Goal: Task Accomplishment & Management: Use online tool/utility

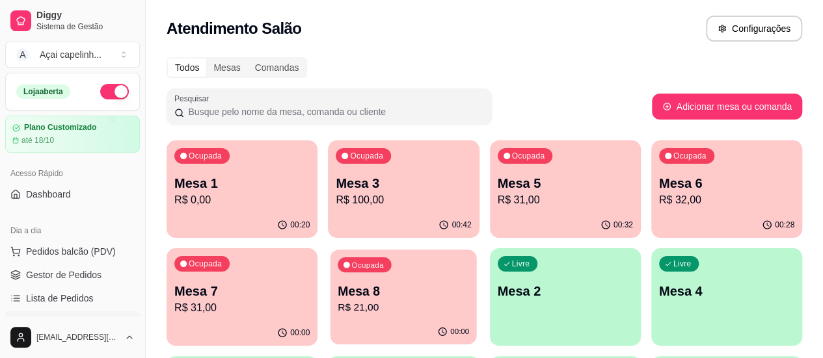
click at [338, 308] on p "R$ 21,00" at bounding box center [403, 308] width 131 height 15
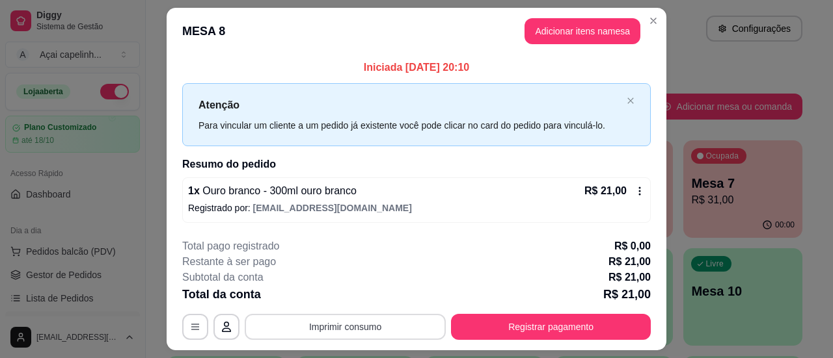
click at [380, 332] on button "Imprimir consumo" at bounding box center [345, 327] width 201 height 26
click at [370, 299] on button "IMPRESSORA" at bounding box center [344, 297] width 94 height 21
click at [343, 321] on button "Imprimir consumo" at bounding box center [345, 327] width 195 height 25
click at [347, 299] on button "IMPRESSORA" at bounding box center [344, 297] width 91 height 20
click at [307, 323] on div "**********" at bounding box center [416, 327] width 468 height 26
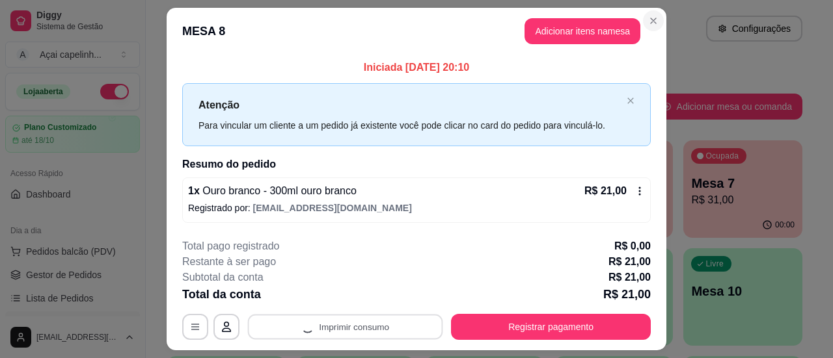
click at [648, 23] on icon "Close" at bounding box center [653, 21] width 10 height 10
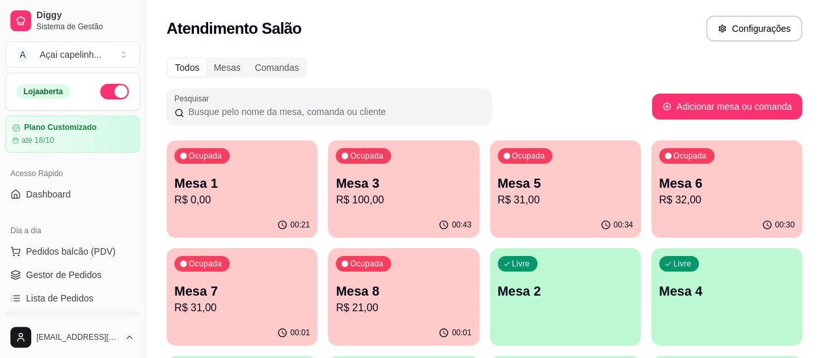
click at [328, 315] on div "Ocupada Mesa 8 R$ 21,00" at bounding box center [403, 284] width 151 height 72
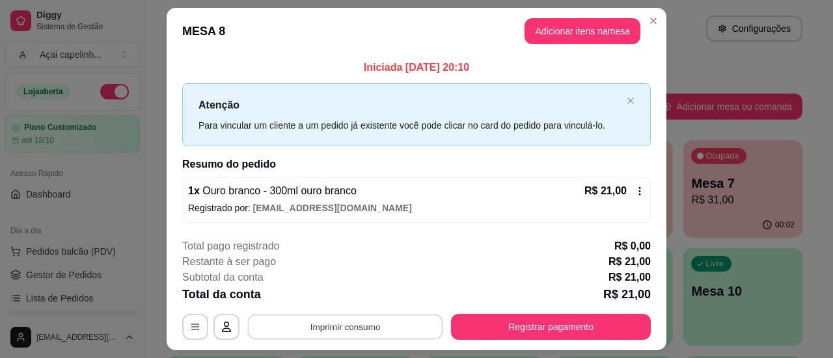
click at [371, 327] on button "Imprimir consumo" at bounding box center [345, 327] width 195 height 25
click at [341, 294] on button "IMPRESSORA" at bounding box center [344, 297] width 91 height 20
click at [650, 19] on icon "Close" at bounding box center [652, 20] width 5 height 5
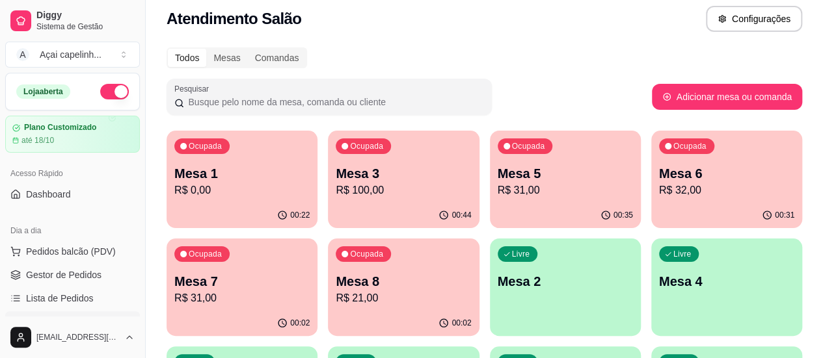
scroll to position [65, 0]
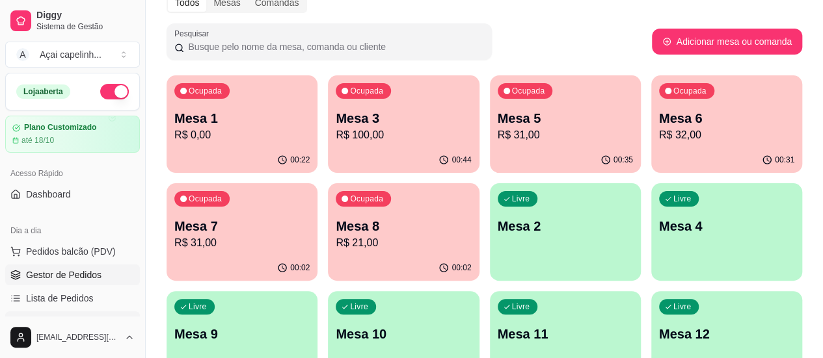
click at [66, 278] on span "Gestor de Pedidos" at bounding box center [63, 275] width 75 height 13
click at [91, 276] on span "Gestor de Pedidos" at bounding box center [63, 275] width 75 height 13
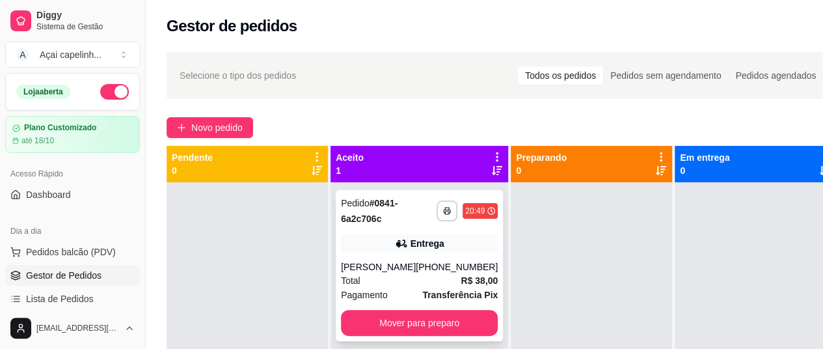
click at [418, 247] on div "Entrega" at bounding box center [427, 243] width 34 height 13
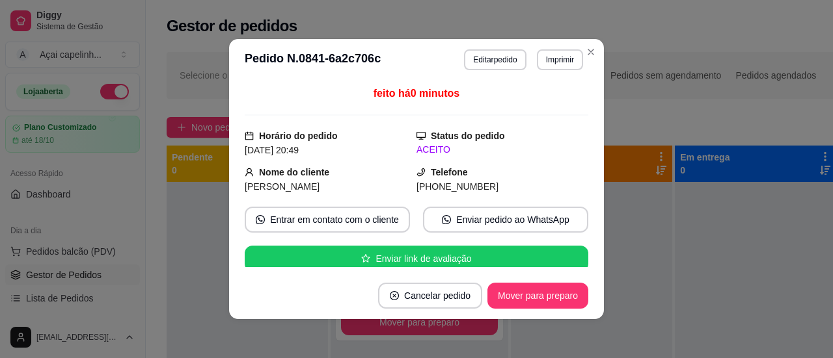
click at [548, 59] on button "Imprimir" at bounding box center [560, 59] width 46 height 21
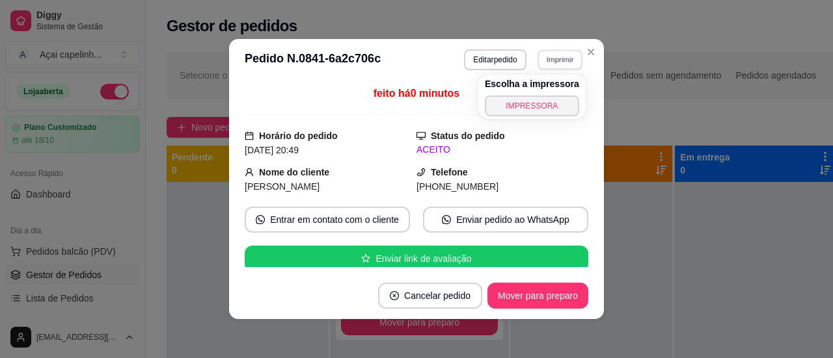
click at [516, 105] on button "IMPRESSORA" at bounding box center [532, 106] width 94 height 21
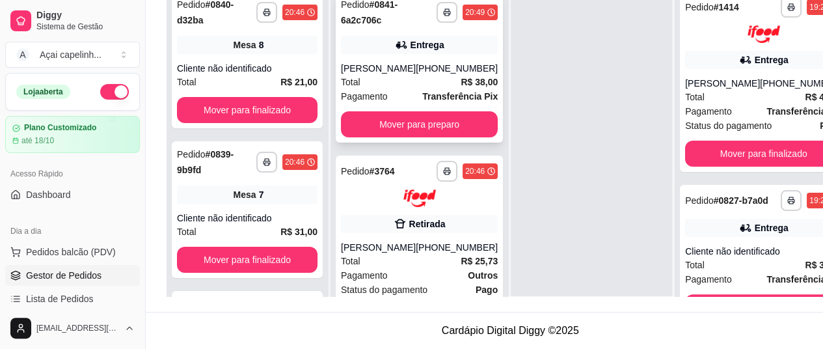
click at [416, 62] on div "[PHONE_NUMBER]" at bounding box center [457, 68] width 82 height 13
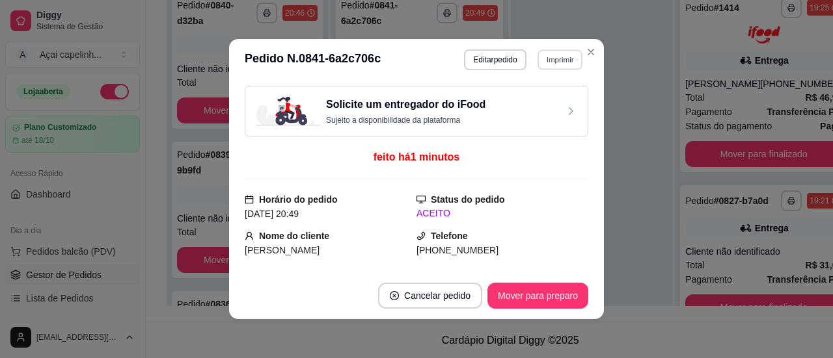
click at [556, 60] on button "Imprimir" at bounding box center [559, 59] width 45 height 20
click at [528, 100] on button "IMPRESSORA" at bounding box center [532, 106] width 94 height 21
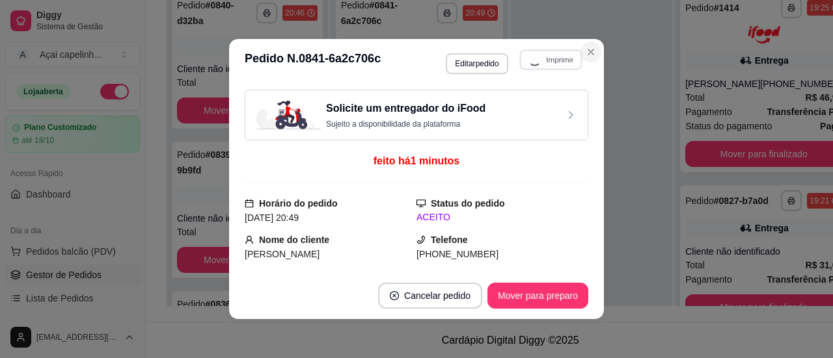
click at [589, 50] on icon "Close" at bounding box center [590, 52] width 10 height 10
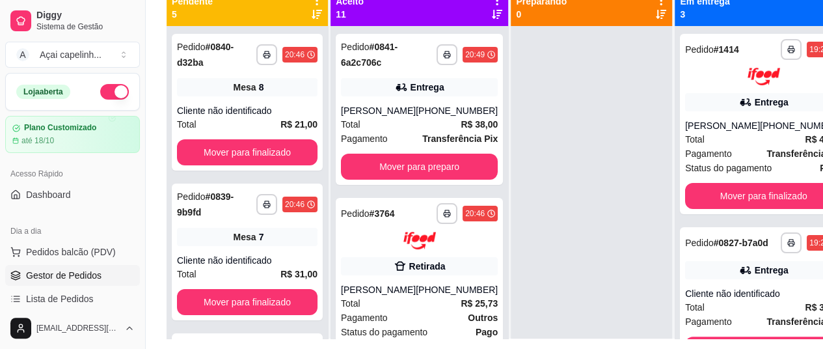
scroll to position [68, 0]
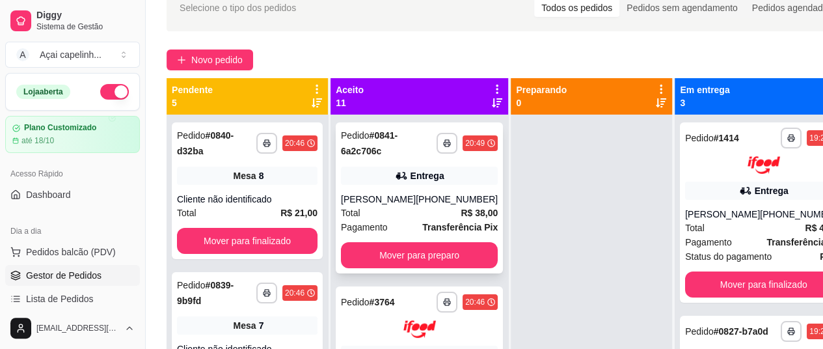
click at [416, 200] on div "[PHONE_NUMBER]" at bounding box center [457, 199] width 82 height 13
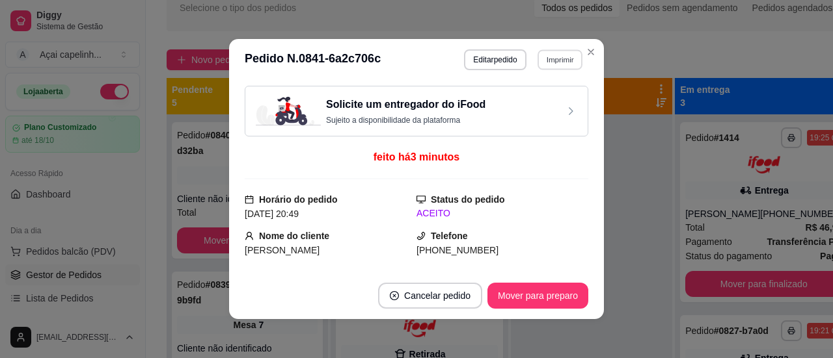
click at [555, 57] on button "Imprimir" at bounding box center [559, 59] width 45 height 20
click at [520, 107] on button "IMPRESSORA" at bounding box center [531, 106] width 91 height 20
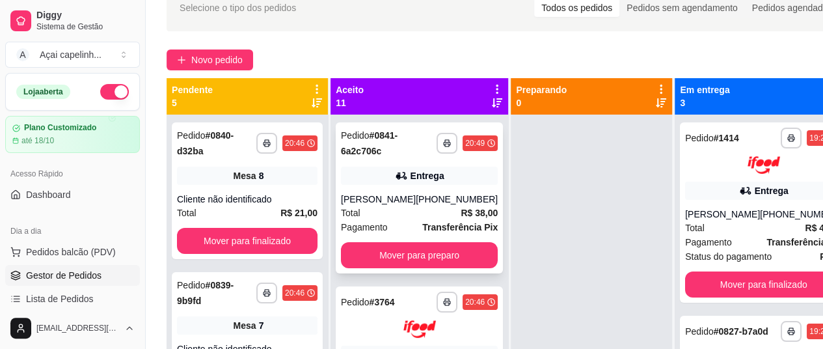
scroll to position [0, 0]
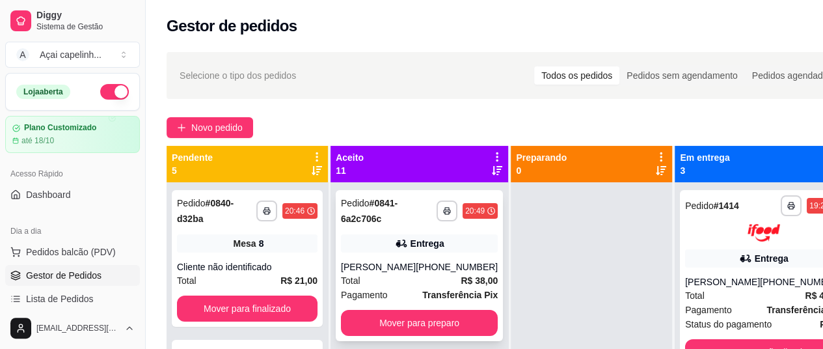
click at [416, 263] on div "[PHONE_NUMBER]" at bounding box center [457, 266] width 82 height 13
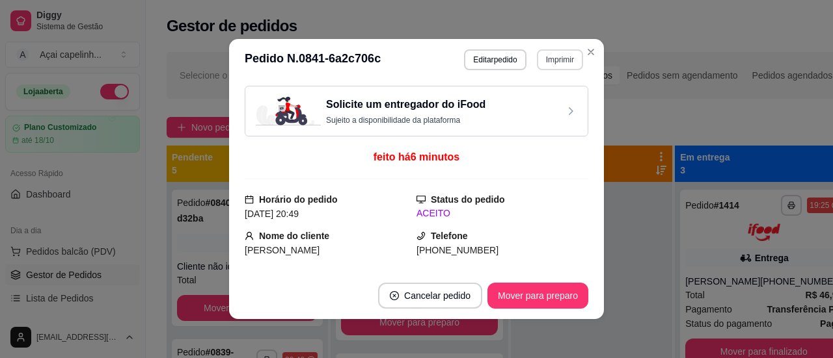
click at [547, 57] on button "Imprimir" at bounding box center [560, 59] width 46 height 21
click at [543, 105] on button "IMPRESSORA" at bounding box center [531, 106] width 91 height 20
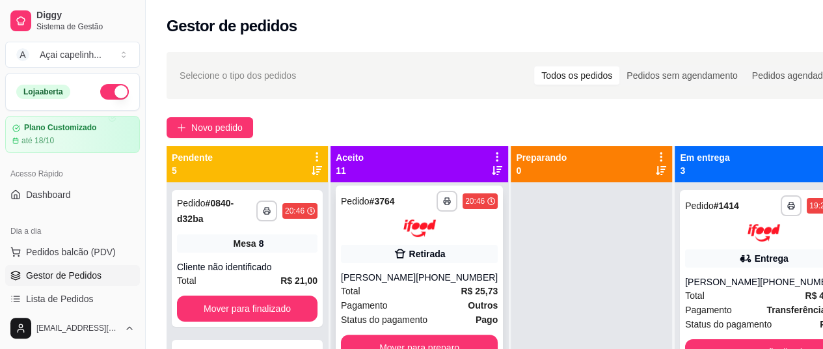
scroll to position [195, 0]
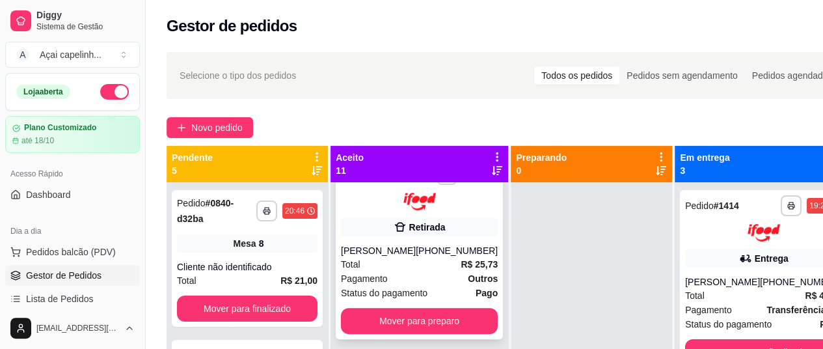
click at [423, 257] on div "[PHONE_NUMBER]" at bounding box center [457, 250] width 82 height 13
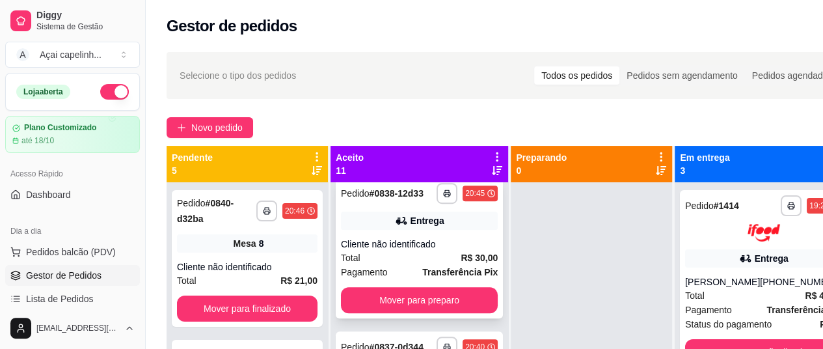
scroll to position [390, 0]
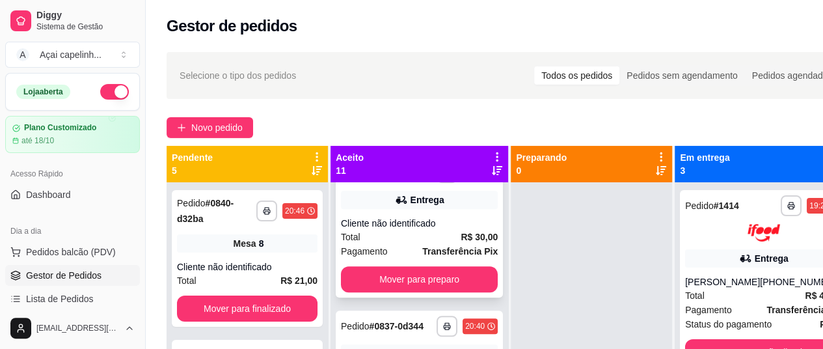
click at [413, 235] on div "**********" at bounding box center [419, 227] width 167 height 140
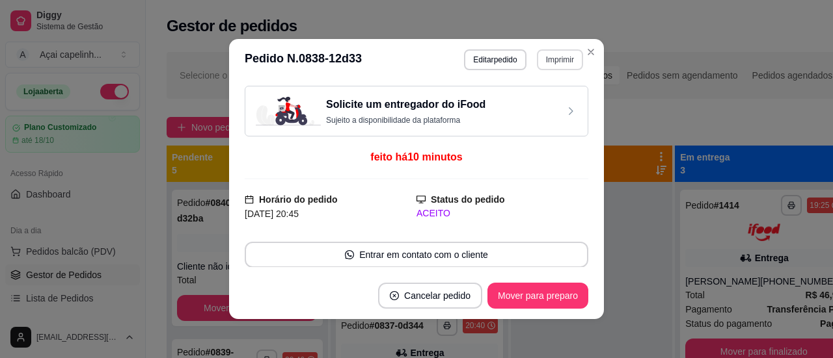
click at [549, 59] on button "Imprimir" at bounding box center [560, 59] width 46 height 21
click at [531, 103] on button "IMPRESSORA" at bounding box center [532, 106] width 94 height 21
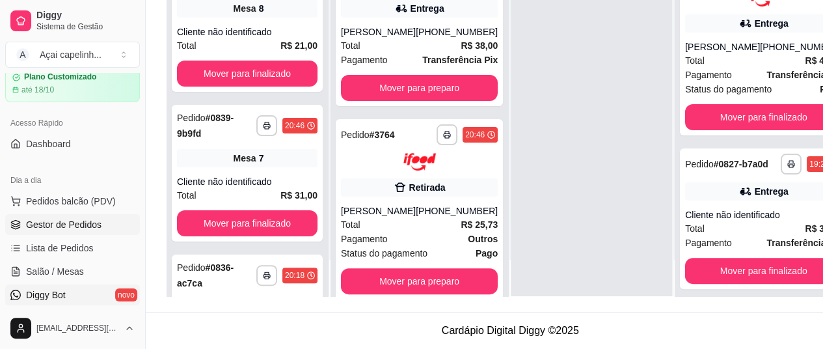
scroll to position [65, 0]
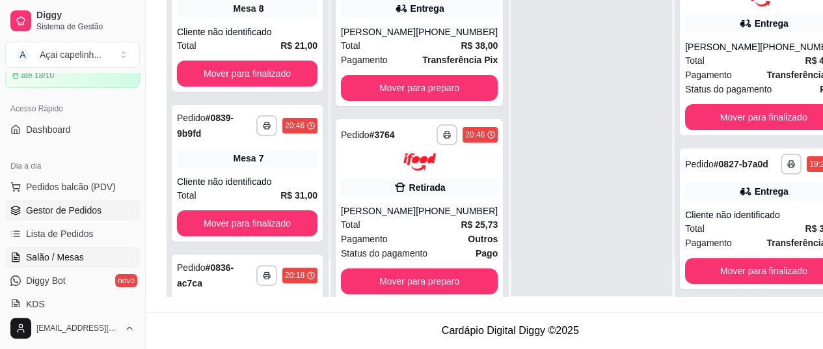
click at [66, 247] on link "Salão / Mesas" at bounding box center [72, 257] width 135 height 21
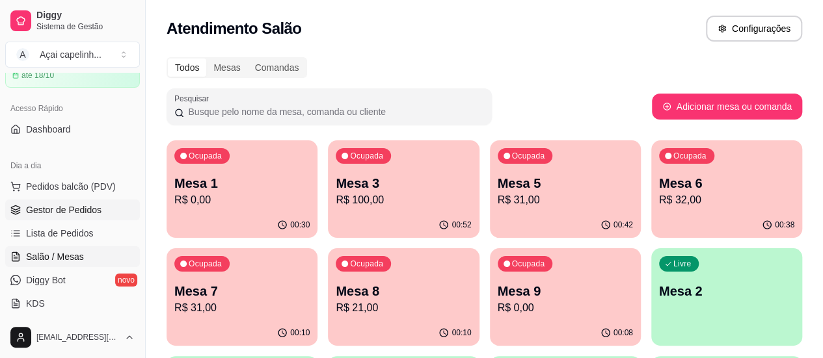
click at [79, 215] on link "Gestor de Pedidos" at bounding box center [72, 210] width 135 height 21
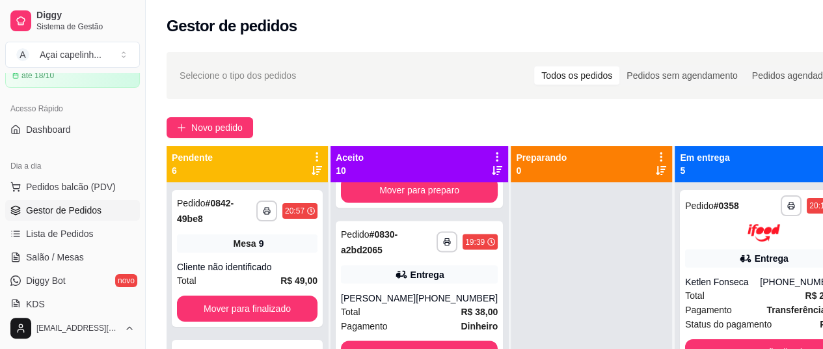
scroll to position [1366, 0]
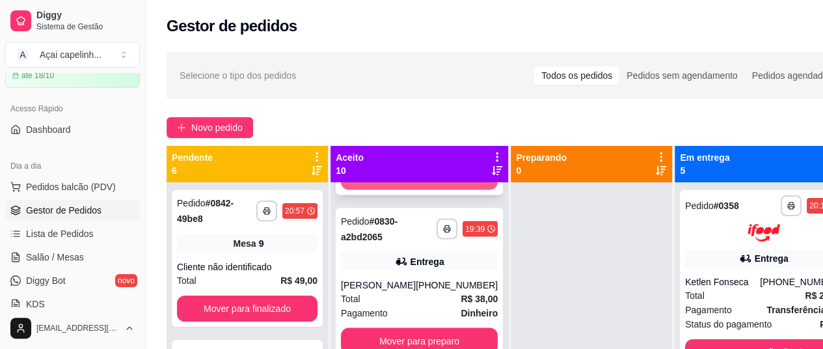
click at [416, 190] on button "Mover para preparo" at bounding box center [419, 177] width 157 height 26
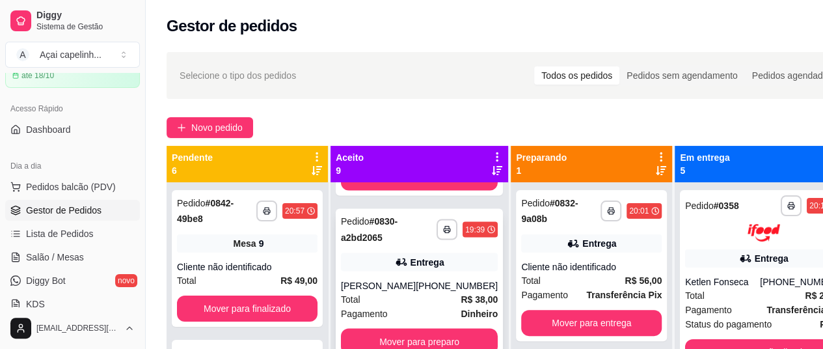
scroll to position [1281, 0]
click at [406, 328] on button "Mover para preparo" at bounding box center [419, 340] width 152 height 25
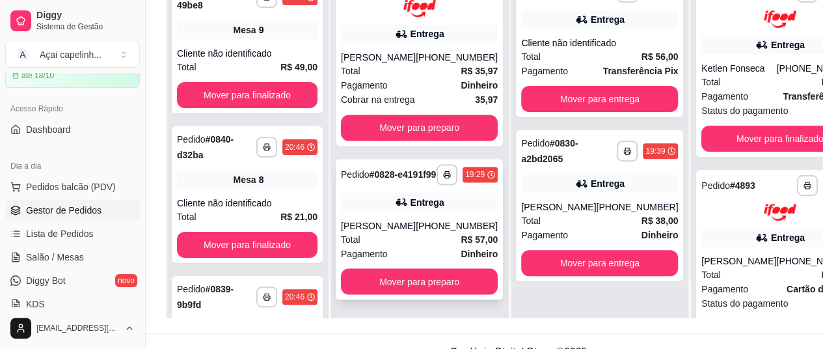
scroll to position [195, 0]
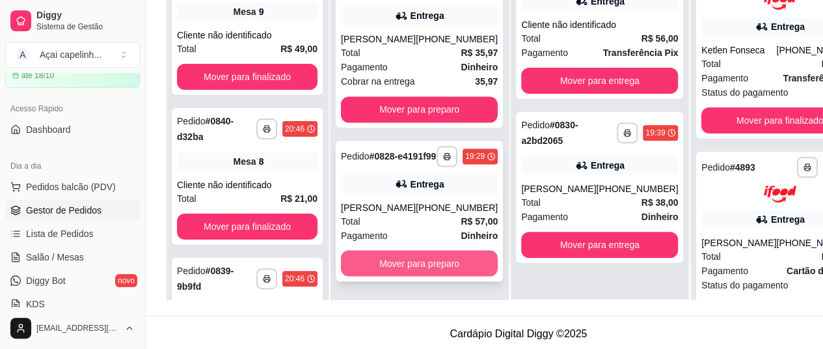
click at [423, 273] on button "Mover para preparo" at bounding box center [419, 263] width 157 height 26
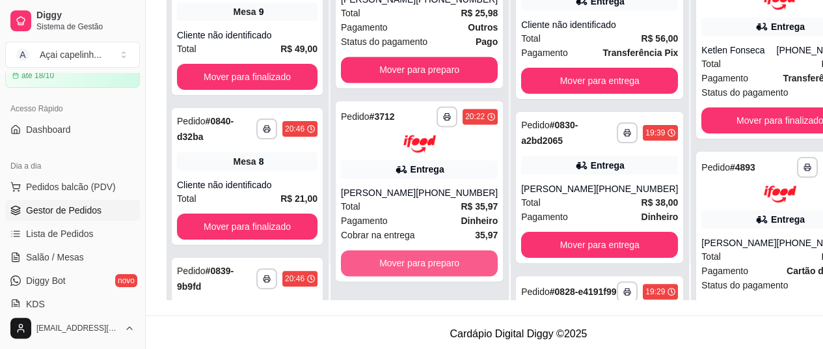
scroll to position [928, 0]
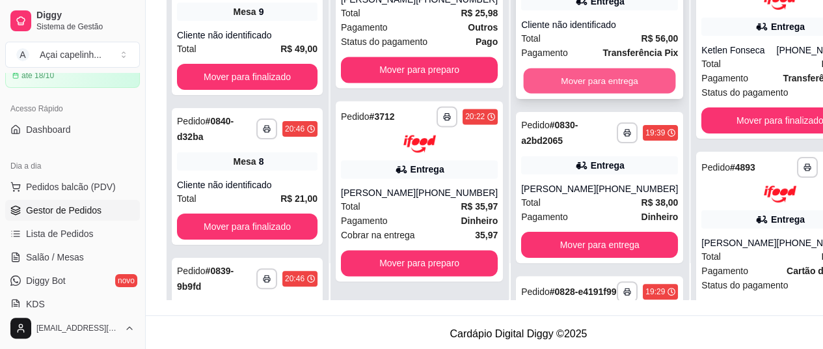
click at [544, 86] on button "Mover para entrega" at bounding box center [600, 80] width 152 height 25
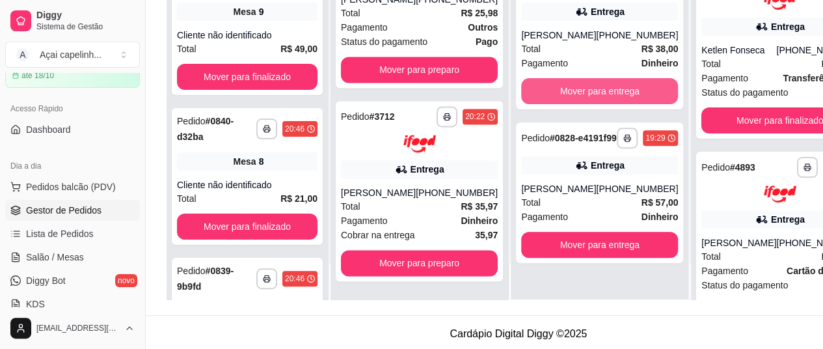
click at [544, 86] on button "Mover para entrega" at bounding box center [599, 91] width 157 height 26
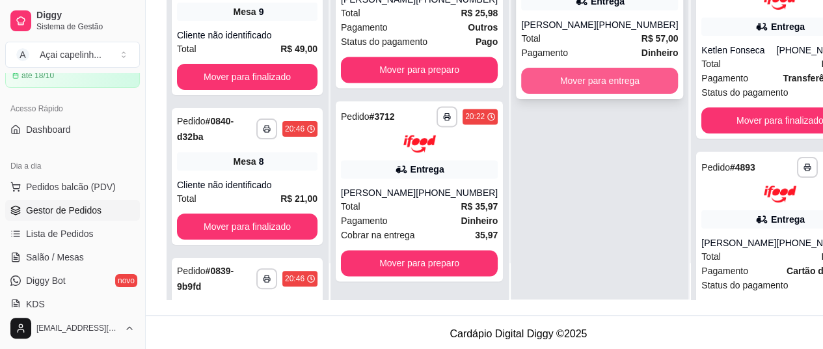
click at [539, 94] on button "Mover para entrega" at bounding box center [599, 81] width 157 height 26
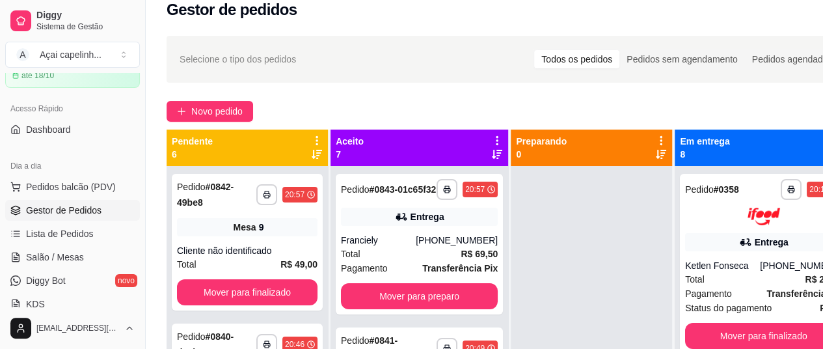
scroll to position [0, 0]
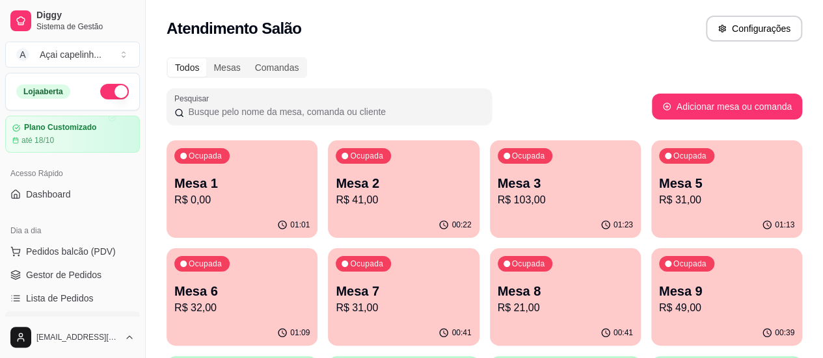
click at [499, 205] on p "R$ 103,00" at bounding box center [565, 201] width 135 height 16
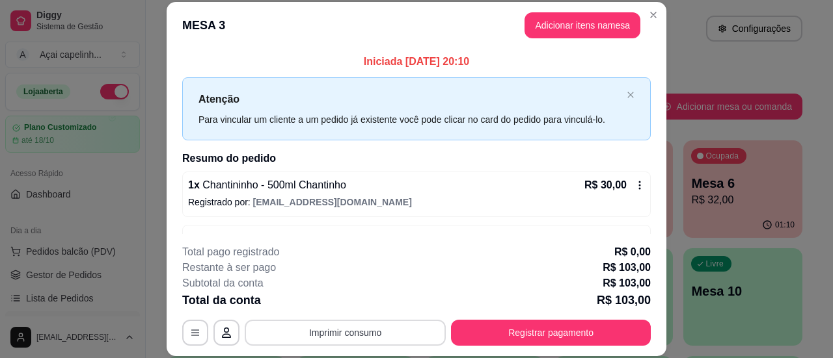
click at [384, 329] on button "Imprimir consumo" at bounding box center [345, 333] width 201 height 26
click at [367, 304] on button "IMPRESSORA" at bounding box center [344, 303] width 94 height 21
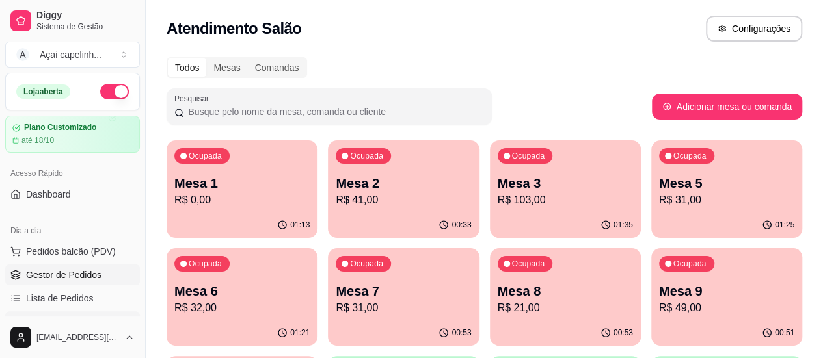
click at [35, 274] on span "Gestor de Pedidos" at bounding box center [63, 275] width 75 height 13
